Goal: Information Seeking & Learning: Find specific page/section

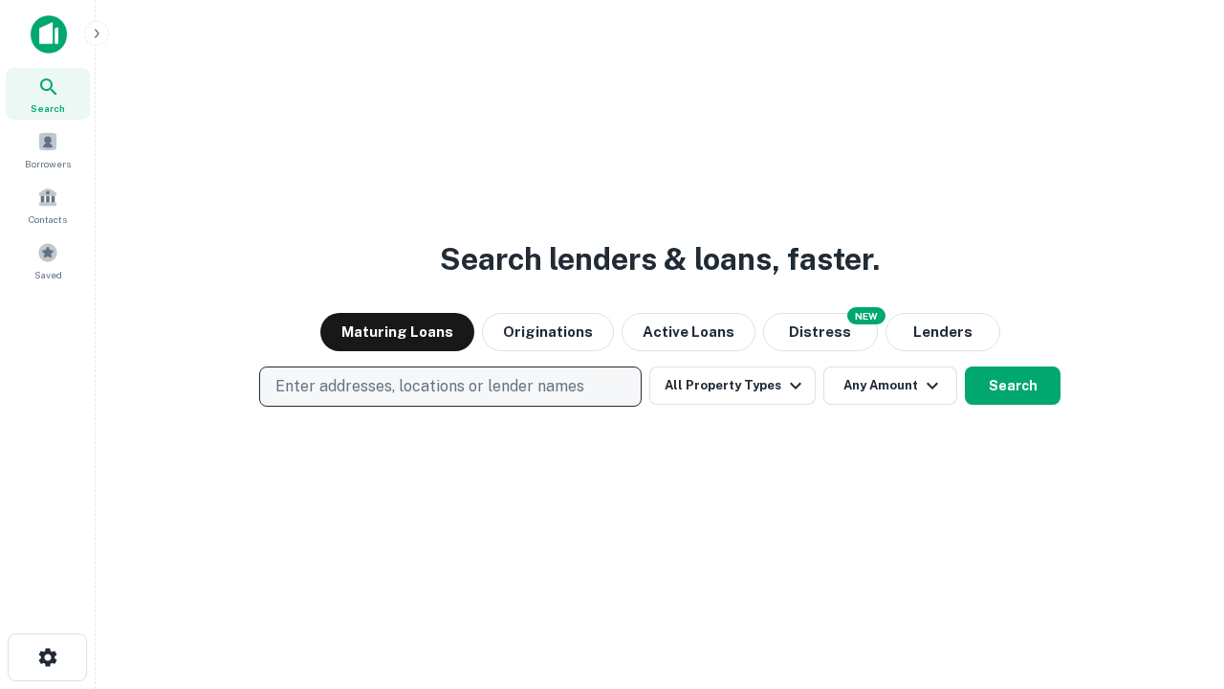
click at [450, 386] on p "Enter addresses, locations or lender names" at bounding box center [430, 386] width 309 height 23
type input "**********"
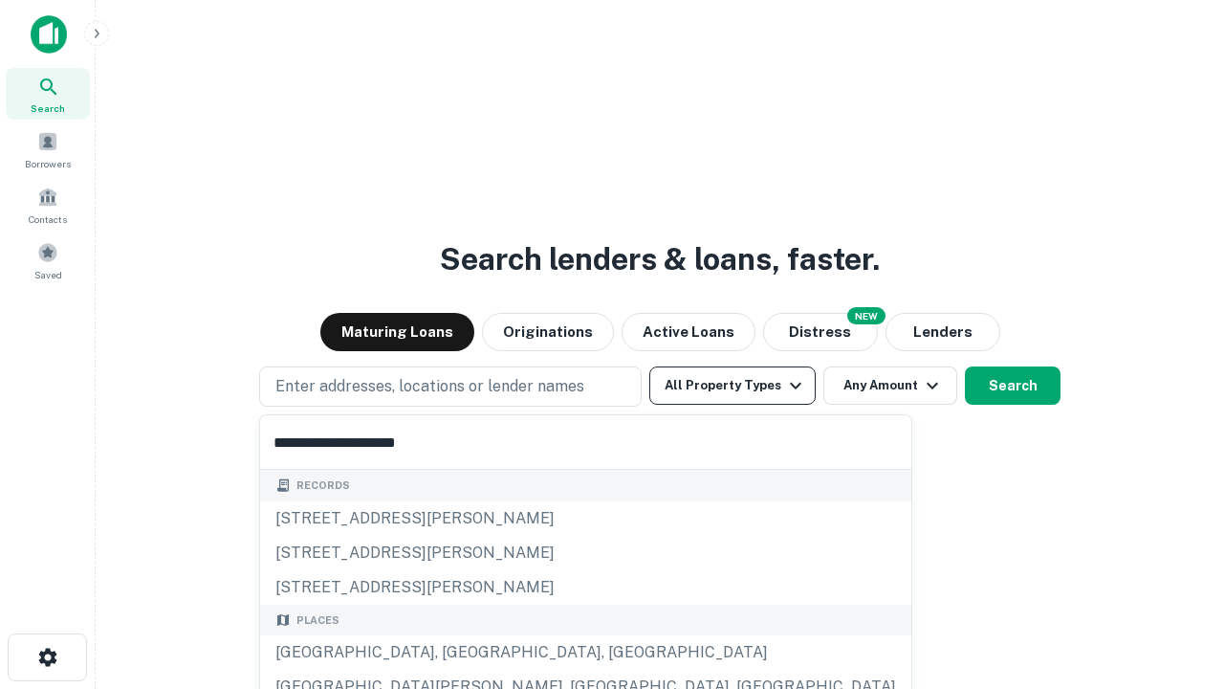
click at [457, 652] on div "[GEOGRAPHIC_DATA], [GEOGRAPHIC_DATA], [GEOGRAPHIC_DATA]" at bounding box center [585, 652] width 651 height 34
click at [733, 386] on button "All Property Types" at bounding box center [733, 385] width 166 height 38
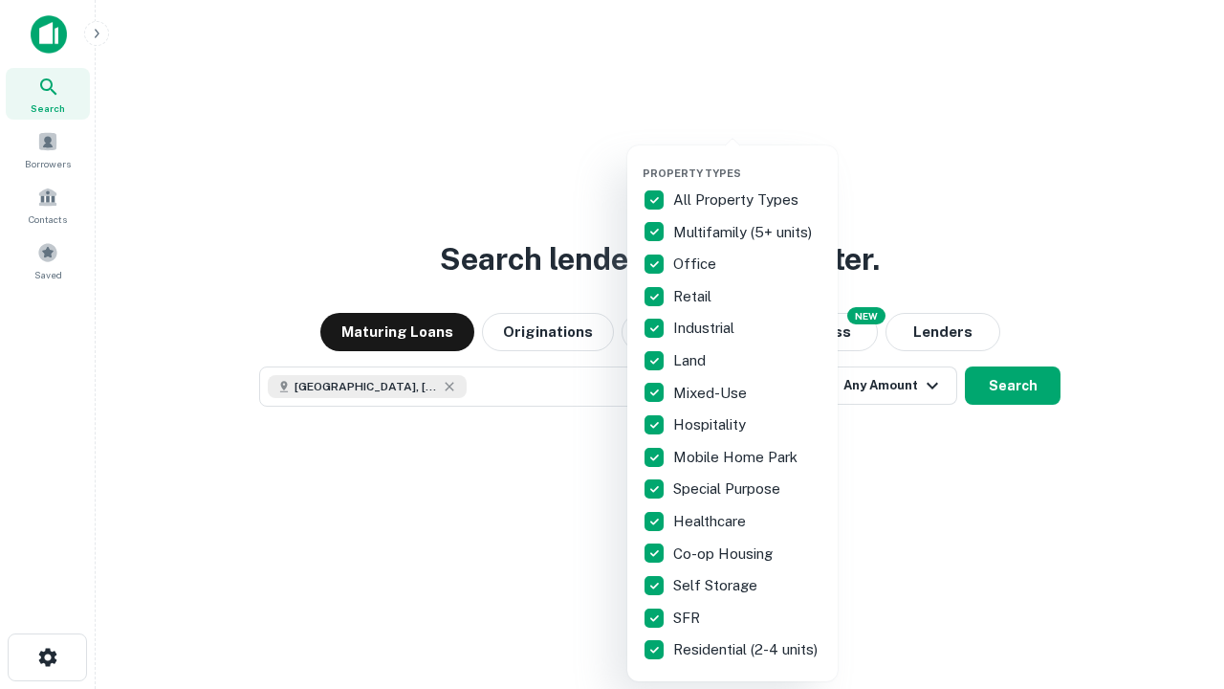
click at [748, 161] on button "button" at bounding box center [748, 161] width 210 height 1
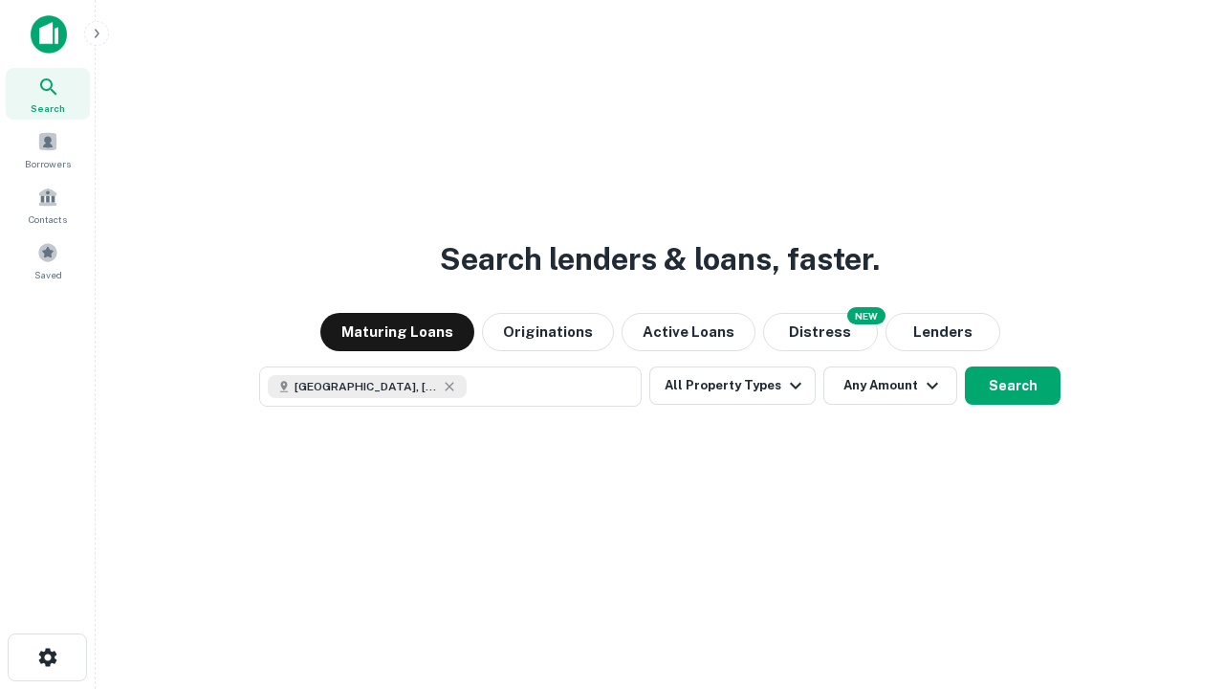
scroll to position [31, 0]
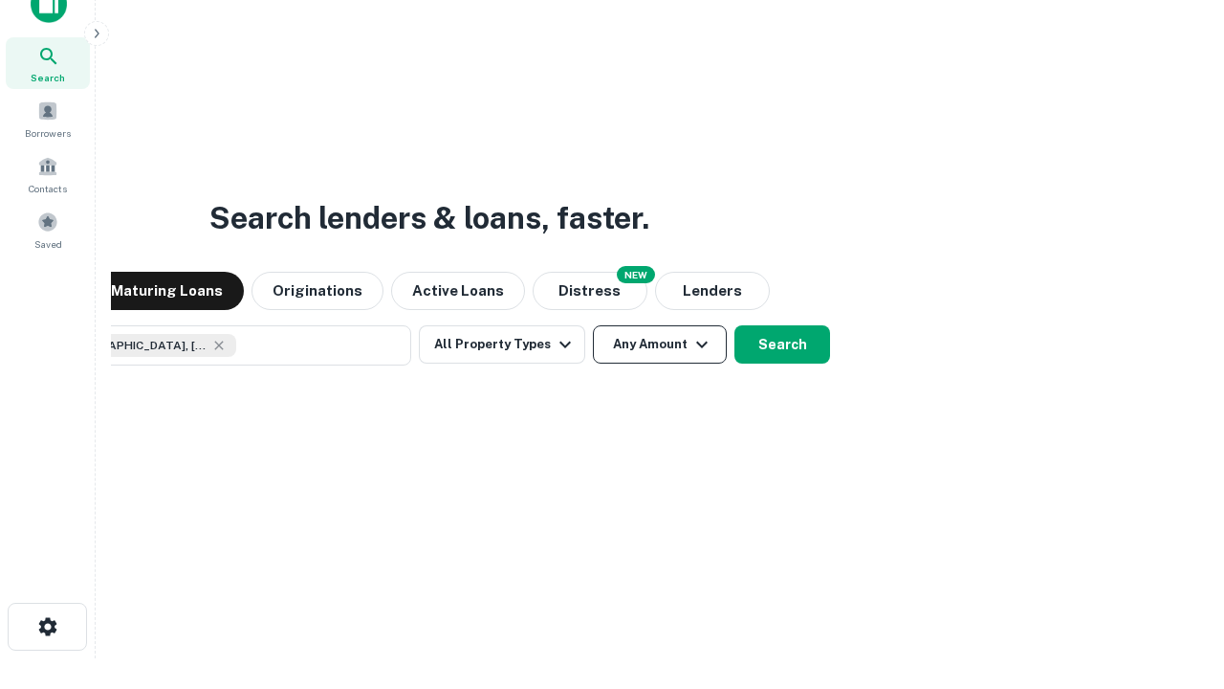
click at [593, 325] on button "Any Amount" at bounding box center [660, 344] width 134 height 38
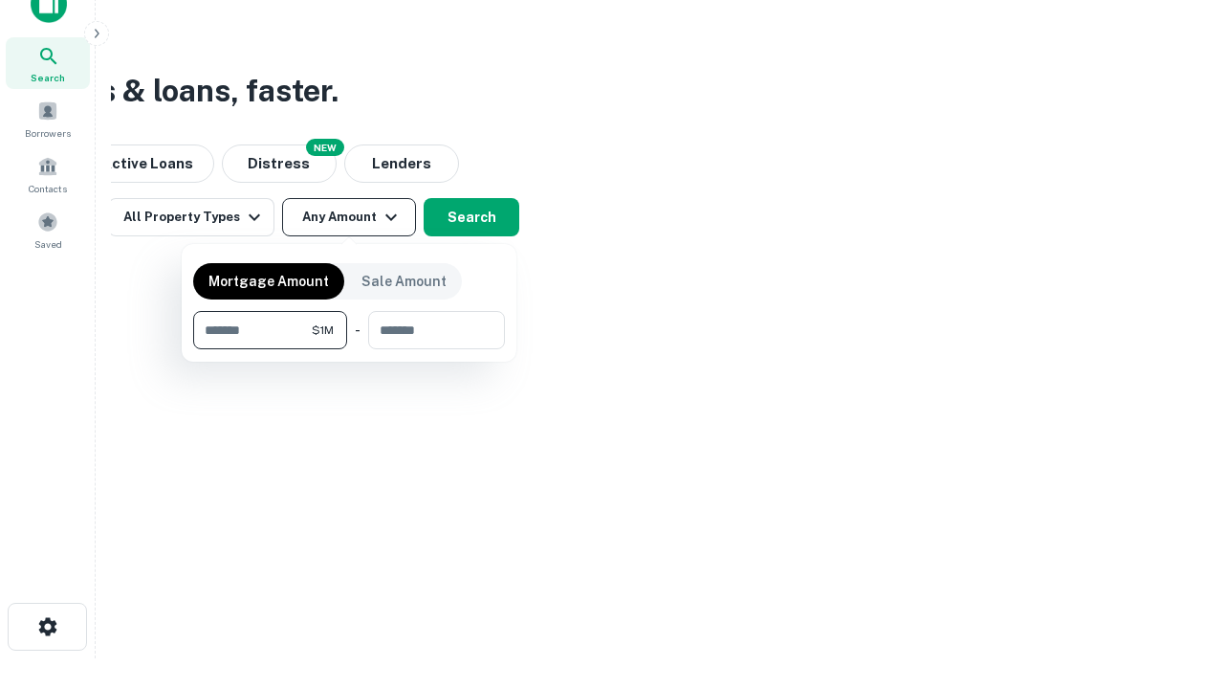
type input "*******"
click at [349, 349] on button "button" at bounding box center [349, 349] width 312 height 1
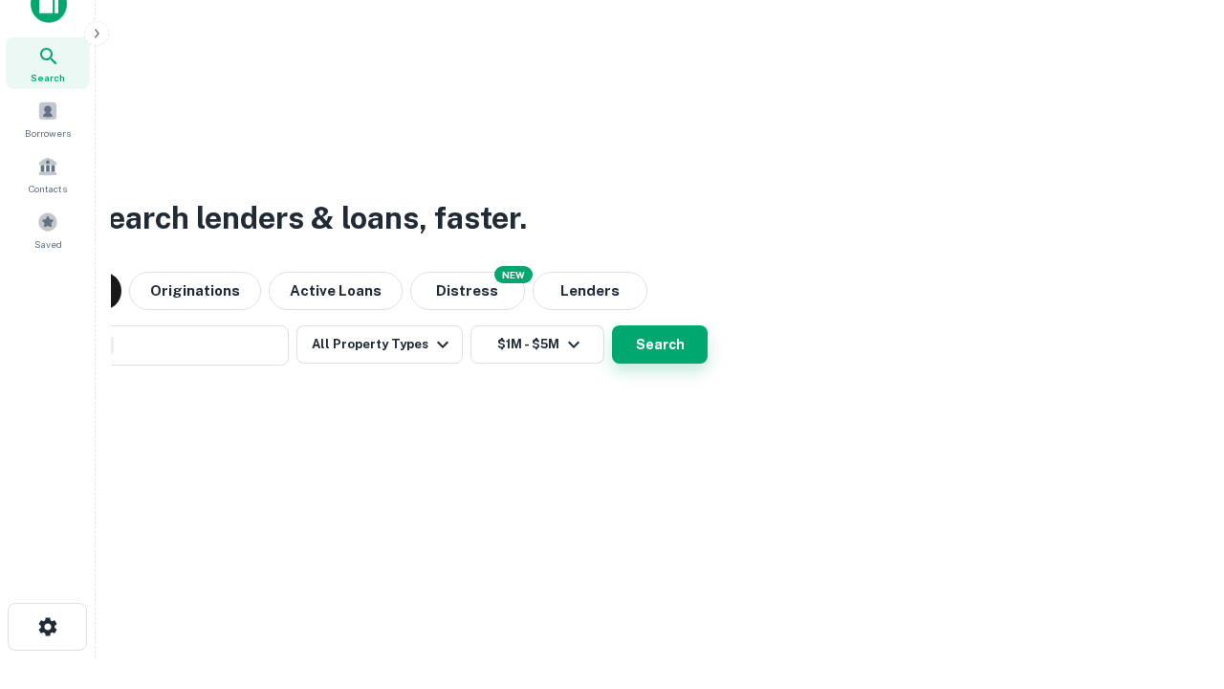
click at [612, 325] on button "Search" at bounding box center [660, 344] width 96 height 38
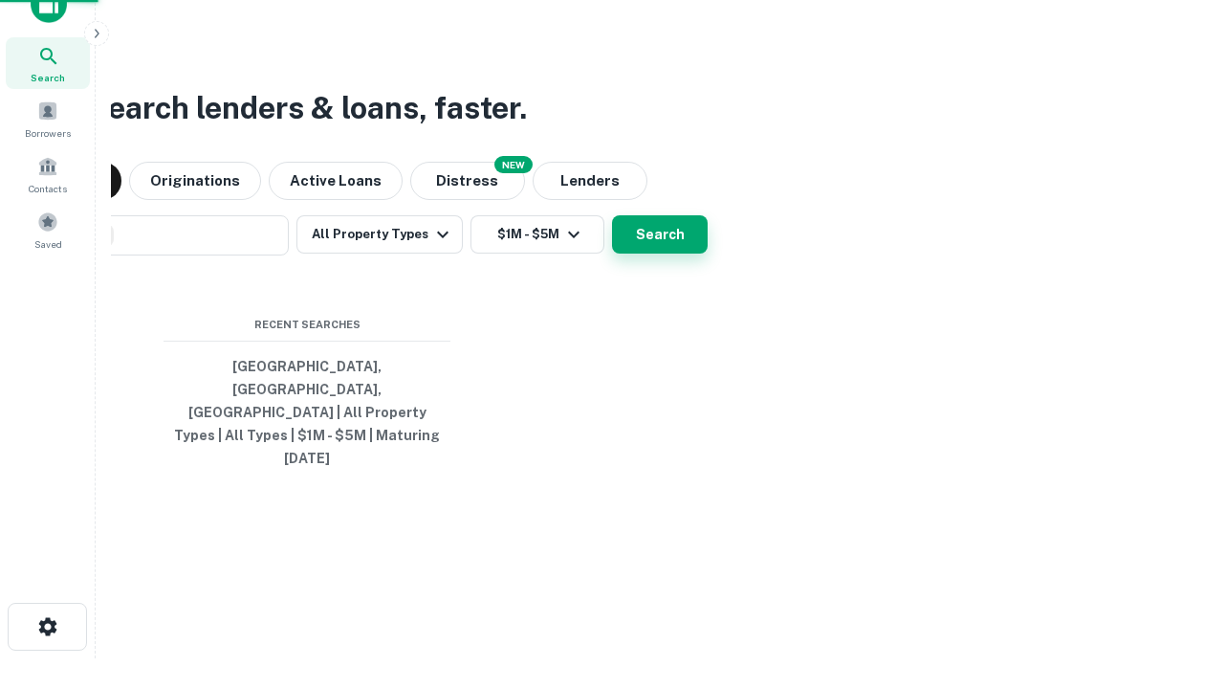
scroll to position [51, 541]
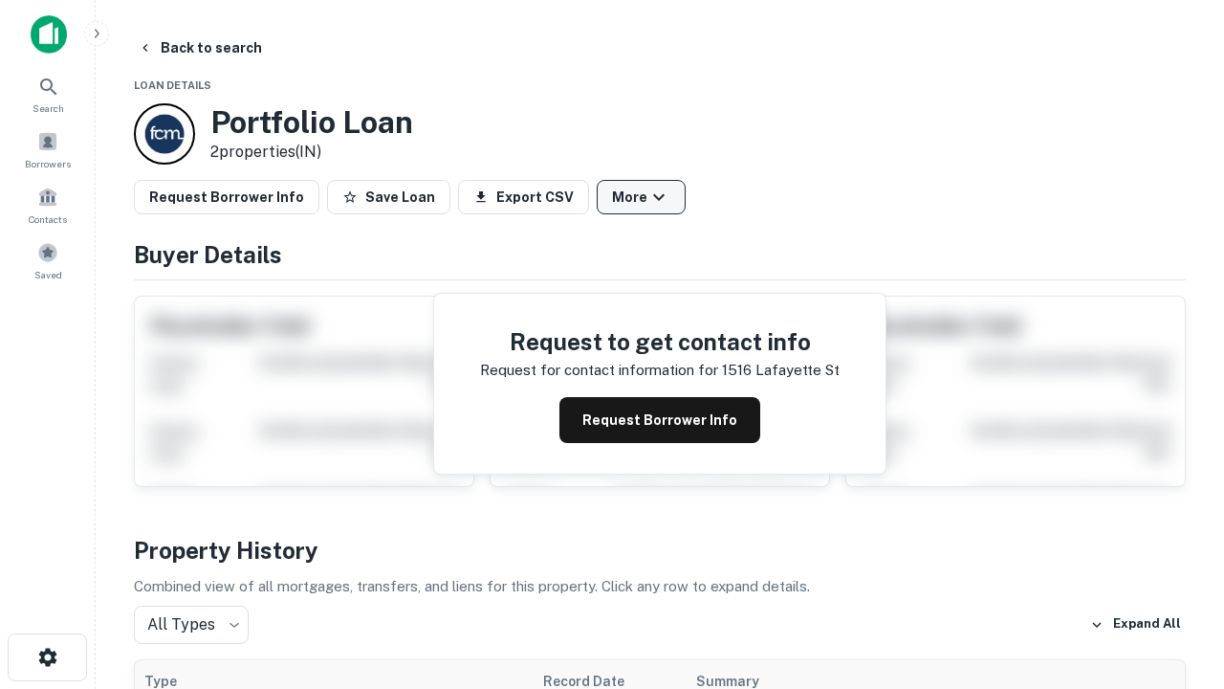
click at [641, 197] on button "More" at bounding box center [641, 197] width 89 height 34
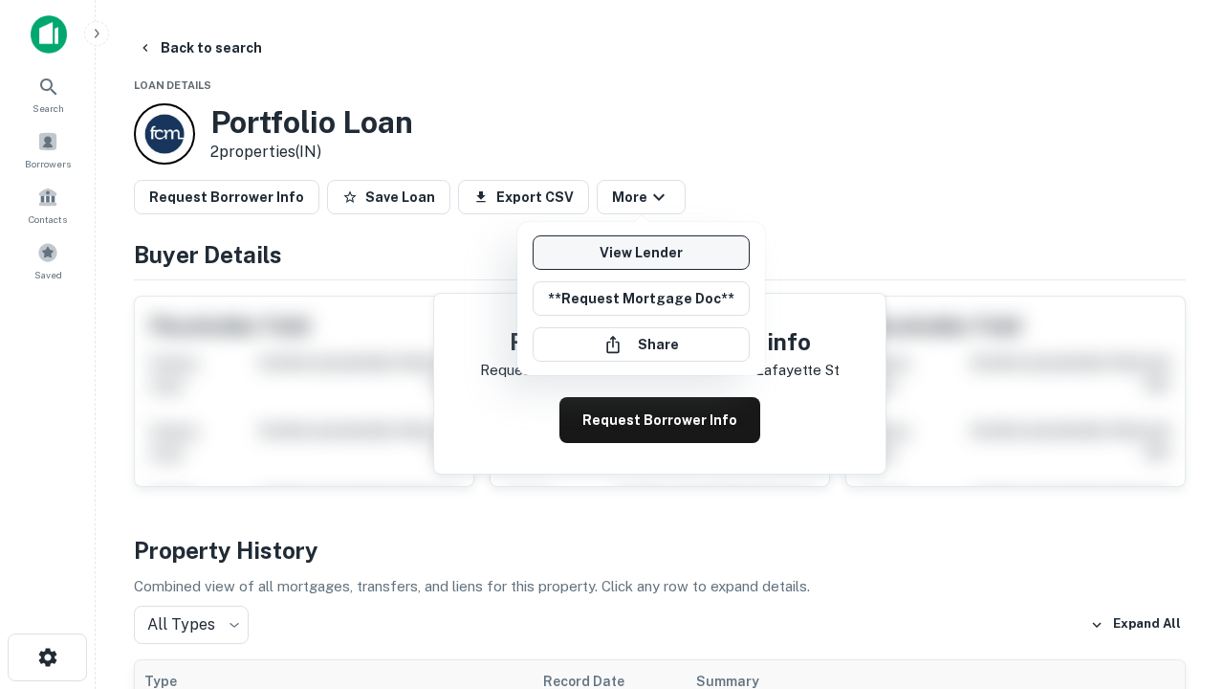
click at [641, 253] on link "View Lender" at bounding box center [641, 252] width 217 height 34
